Goal: Transaction & Acquisition: Purchase product/service

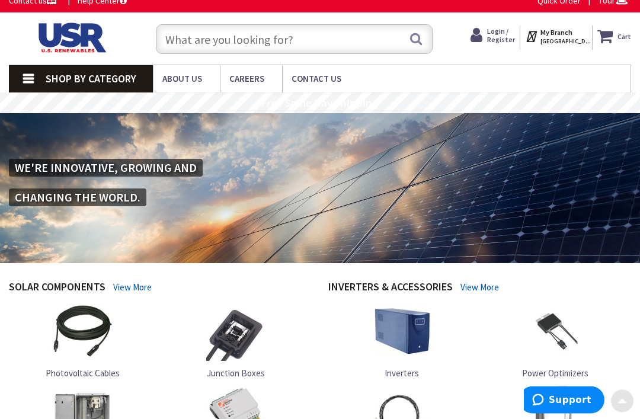
scroll to position [4, 0]
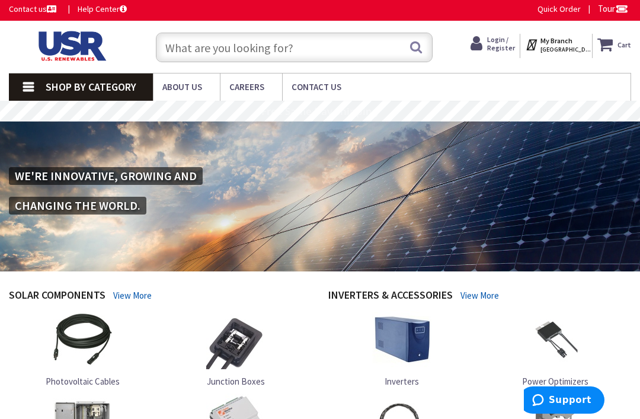
click at [193, 52] on input "text" at bounding box center [294, 48] width 277 height 30
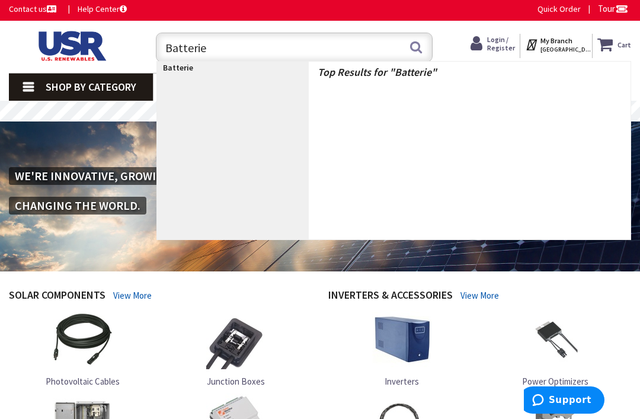
type input "Batteries"
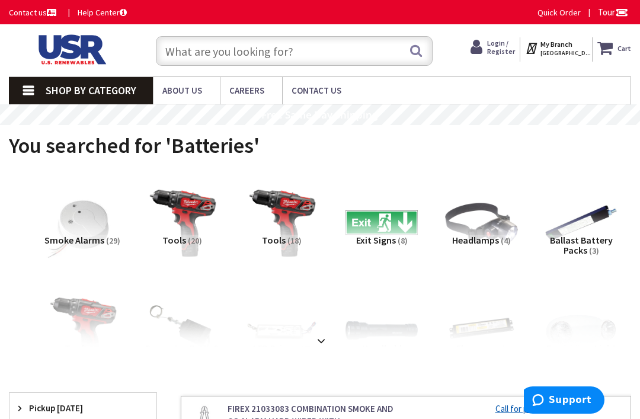
click at [187, 56] on input "text" at bounding box center [294, 51] width 277 height 30
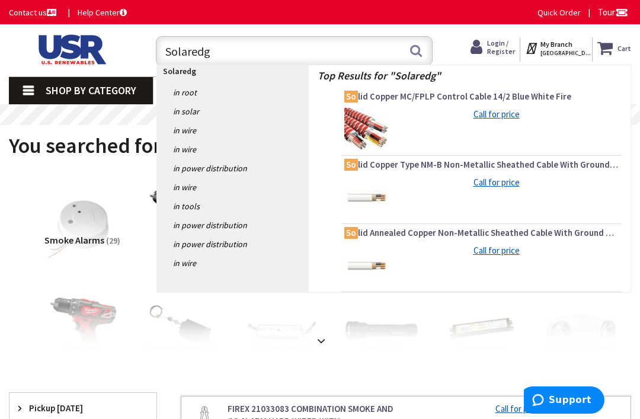
type input "Solaredge"
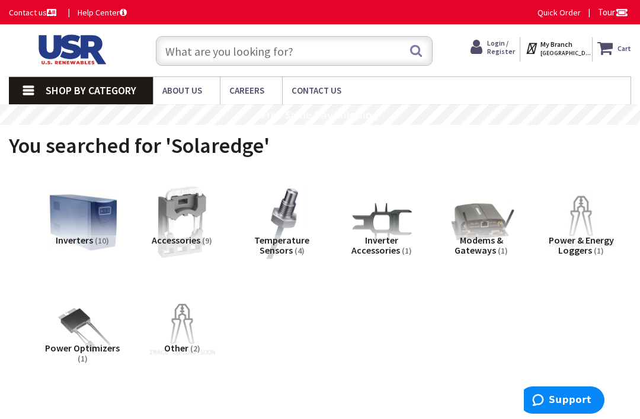
scroll to position [9, 0]
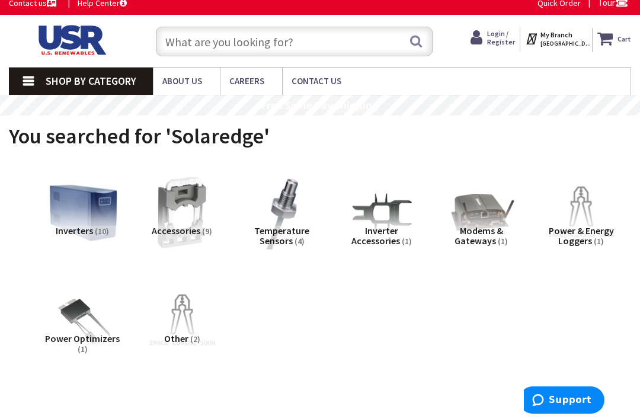
click at [91, 205] on img at bounding box center [82, 213] width 73 height 73
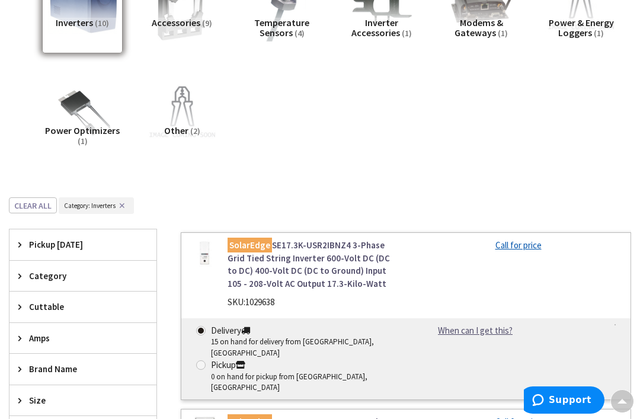
scroll to position [0, 0]
